Goal: Navigation & Orientation: Understand site structure

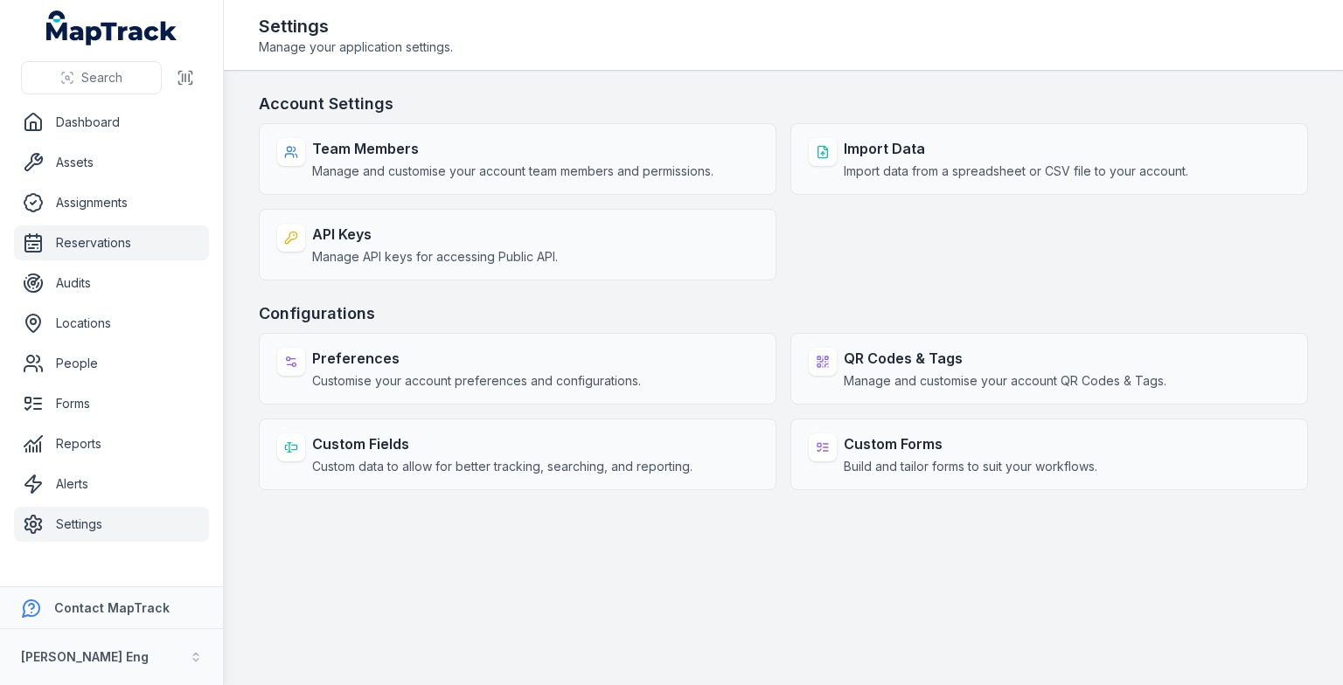
click at [62, 233] on link "Reservations" at bounding box center [111, 243] width 195 height 35
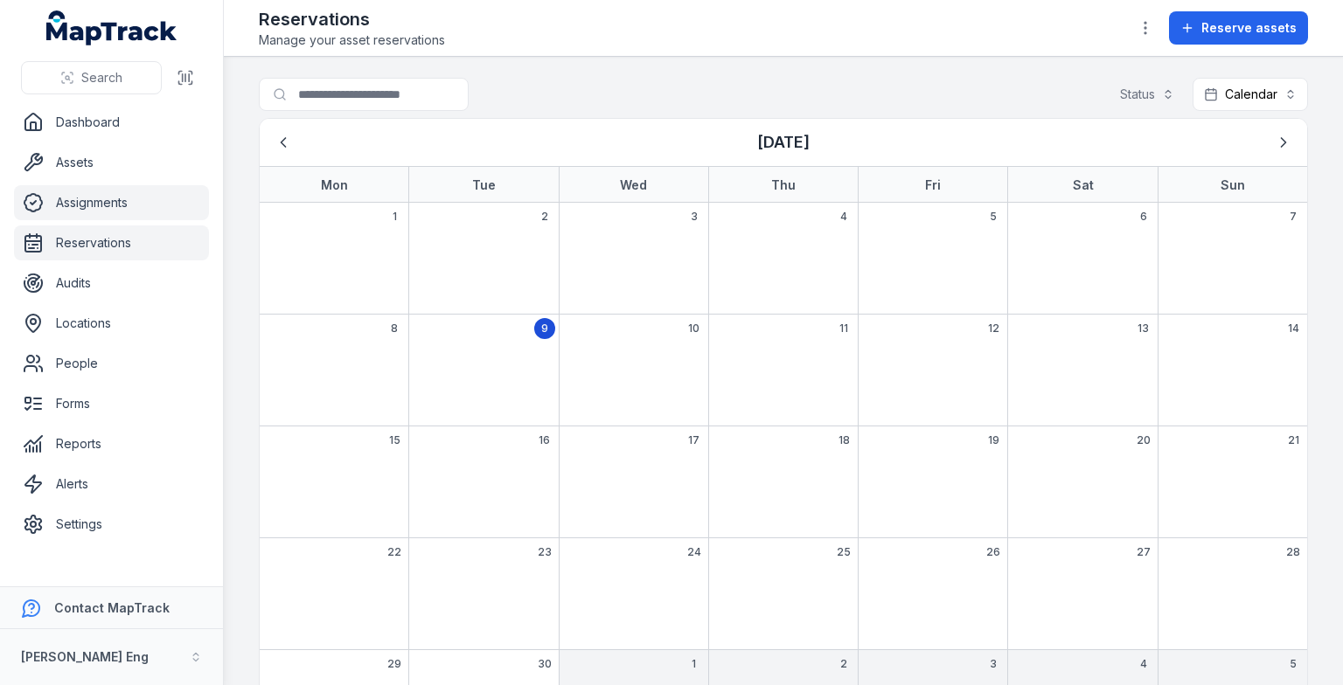
click at [80, 208] on link "Assignments" at bounding box center [111, 202] width 195 height 35
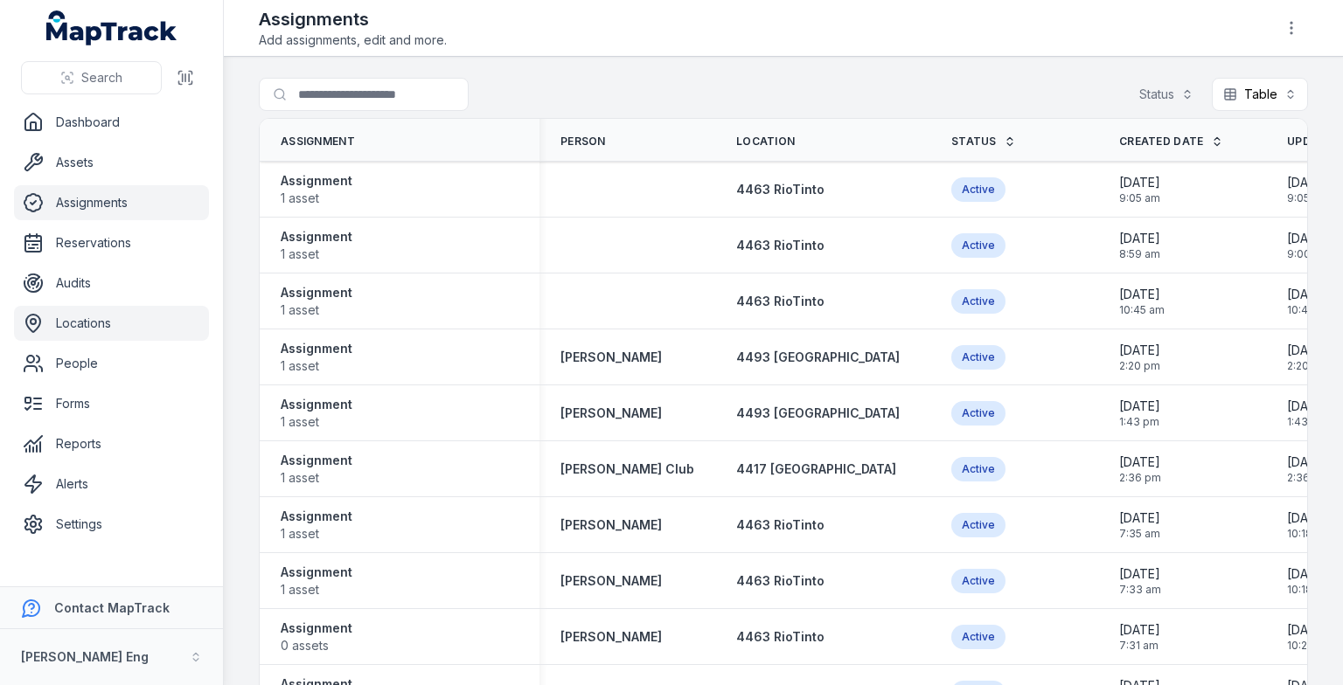
click at [73, 323] on link "Locations" at bounding box center [111, 323] width 195 height 35
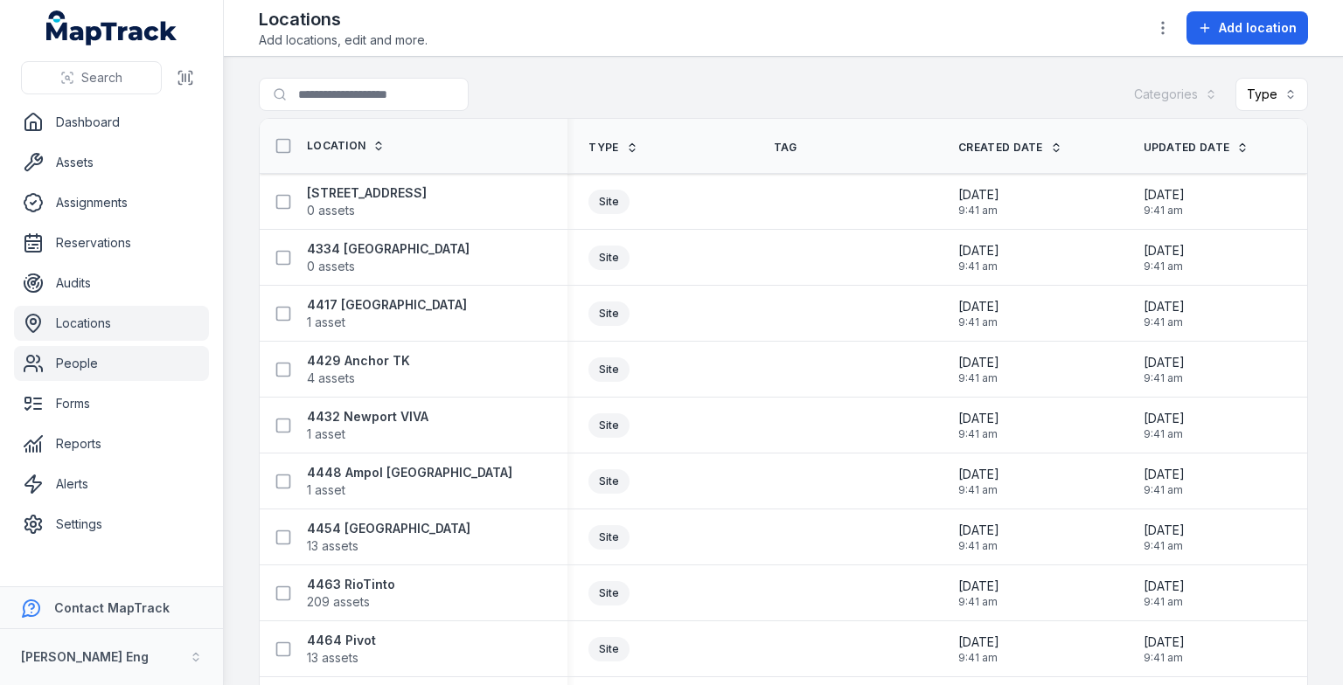
click at [90, 364] on link "People" at bounding box center [111, 363] width 195 height 35
